Goal: Information Seeking & Learning: Check status

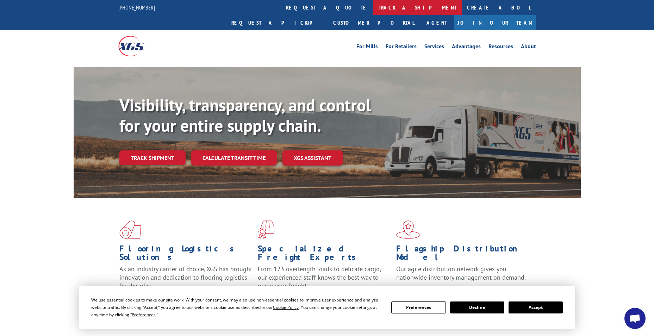
click at [373, 10] on link "track a shipment" at bounding box center [417, 7] width 88 height 15
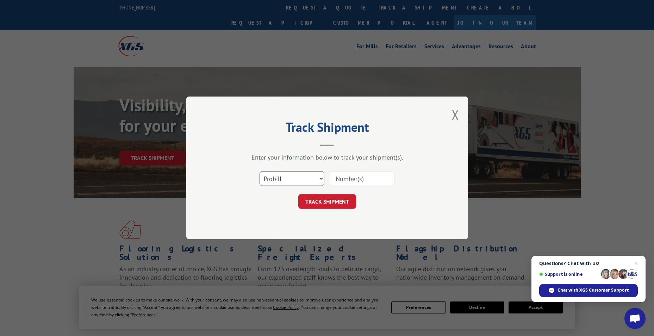
click at [316, 178] on select "Select category... Probill BOL PO" at bounding box center [291, 178] width 65 height 15
select select "bol"
click at [259, 171] on select "Select category... Probill BOL PO" at bounding box center [291, 178] width 65 height 15
click at [370, 176] on input at bounding box center [362, 178] width 65 height 15
type input "17410190"
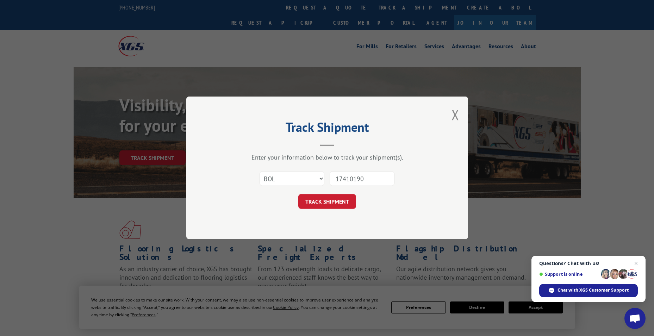
click at [298, 194] on button "TRACK SHIPMENT" at bounding box center [327, 201] width 58 height 15
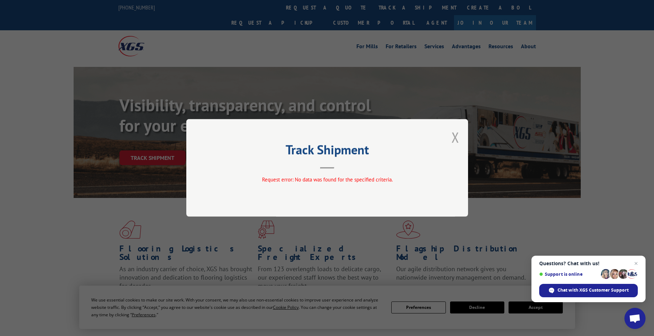
click at [457, 134] on button "Close modal" at bounding box center [455, 137] width 8 height 19
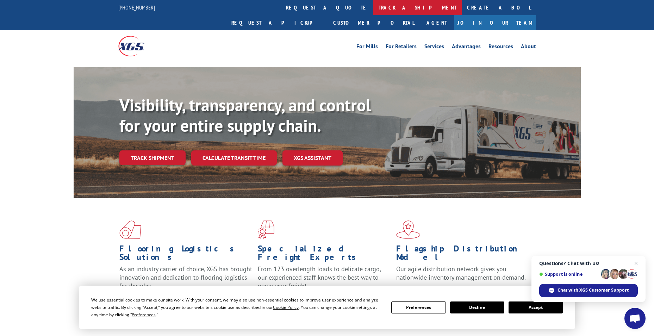
click at [373, 3] on link "track a shipment" at bounding box center [417, 7] width 88 height 15
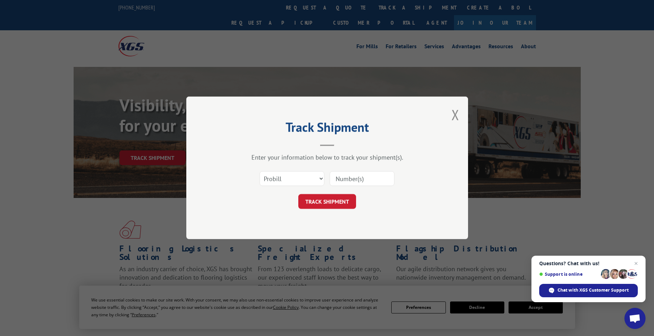
click at [375, 180] on input at bounding box center [362, 178] width 65 height 15
type input "17410190"
click at [298, 194] on button "TRACK SHIPMENT" at bounding box center [327, 201] width 58 height 15
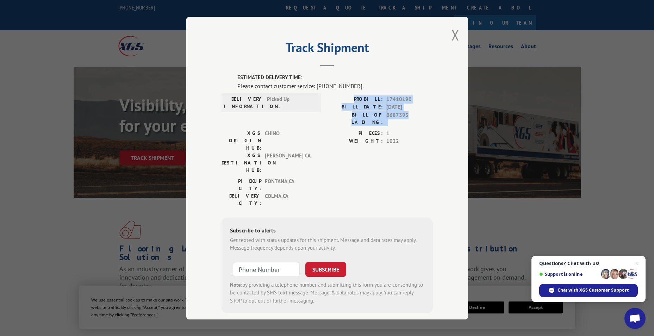
drag, startPoint x: 408, startPoint y: 117, endPoint x: 361, endPoint y: 99, distance: 50.5
click at [361, 99] on div "PROBILL: 17410190 BILL DATE: [DATE] BILL OF LADING: B687393" at bounding box center [380, 110] width 106 height 31
drag, startPoint x: 361, startPoint y: 99, endPoint x: 386, endPoint y: 106, distance: 25.6
copy div "PROBILL: 17410190 BILL DATE: [DATE] BILL OF LADING: B687393"
click at [431, 73] on div "Track Shipment ESTIMATED DELIVERY TIME: Please contact customer service: [PHONE…" at bounding box center [327, 168] width 282 height 302
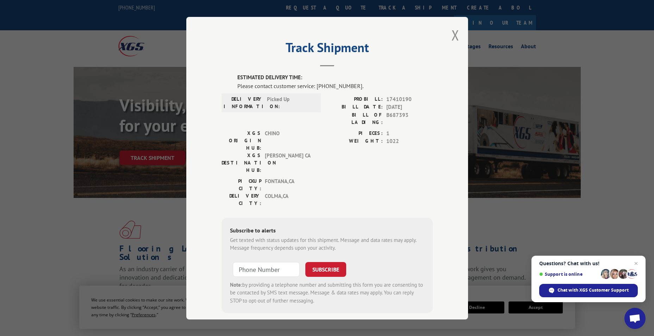
scroll to position [1, 0]
click at [454, 33] on button "Close modal" at bounding box center [455, 34] width 8 height 19
